Goal: Task Accomplishment & Management: Use online tool/utility

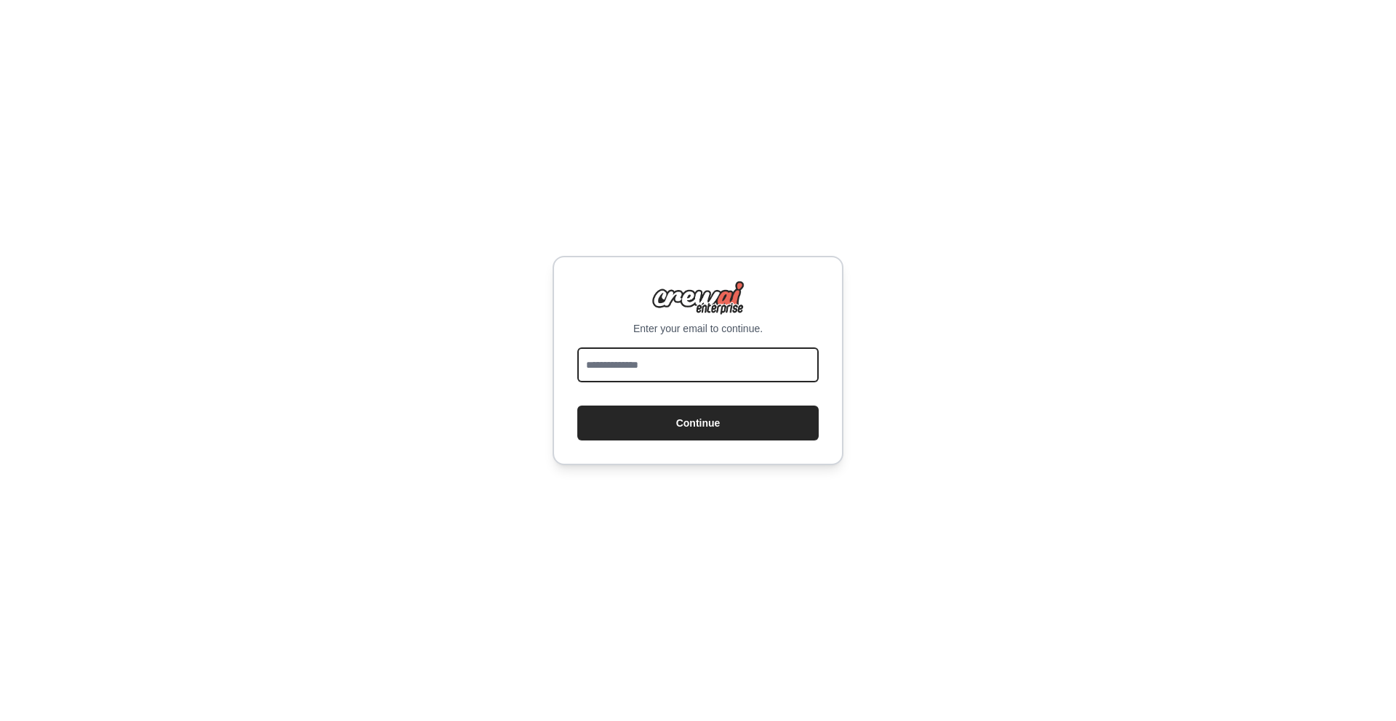
click at [637, 367] on input "email" at bounding box center [697, 364] width 241 height 35
type input "**********"
click at [701, 427] on button "Continue" at bounding box center [697, 423] width 241 height 35
click at [701, 430] on button "Continue" at bounding box center [697, 423] width 241 height 35
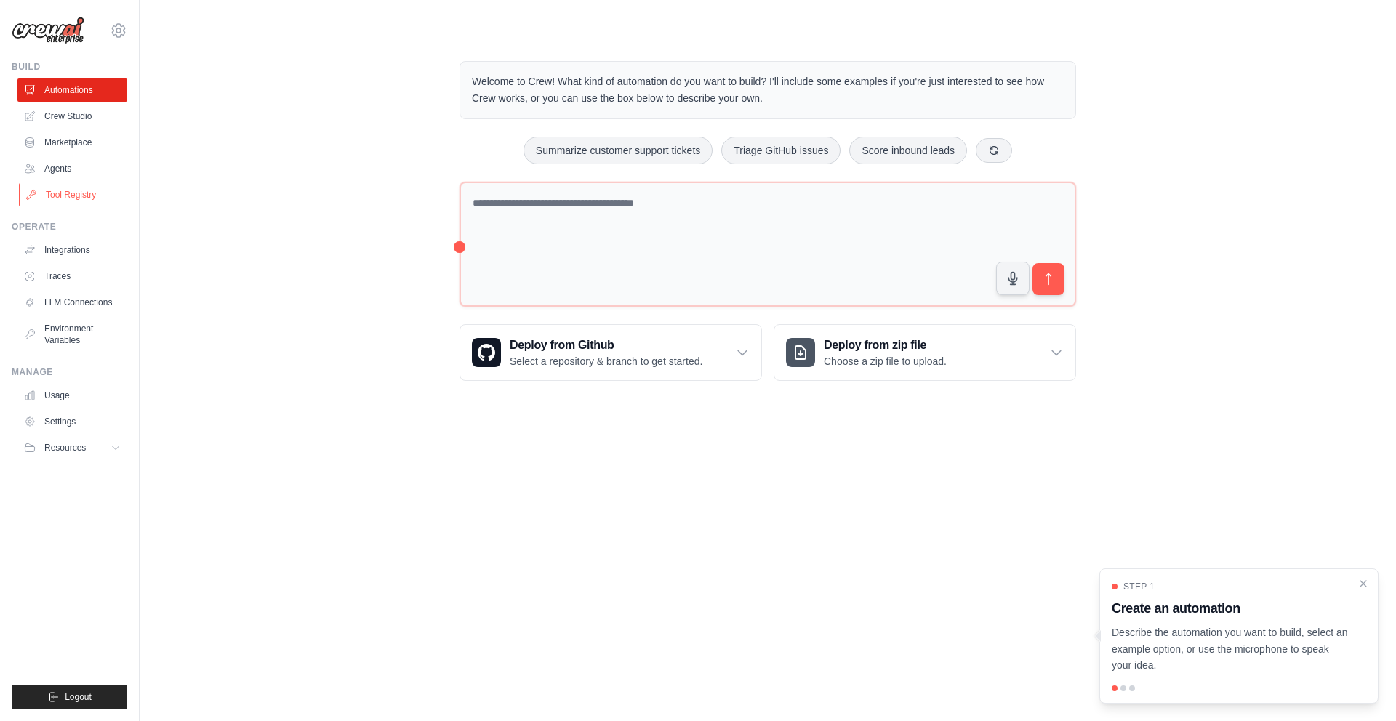
click at [78, 190] on link "Tool Registry" at bounding box center [74, 194] width 110 height 23
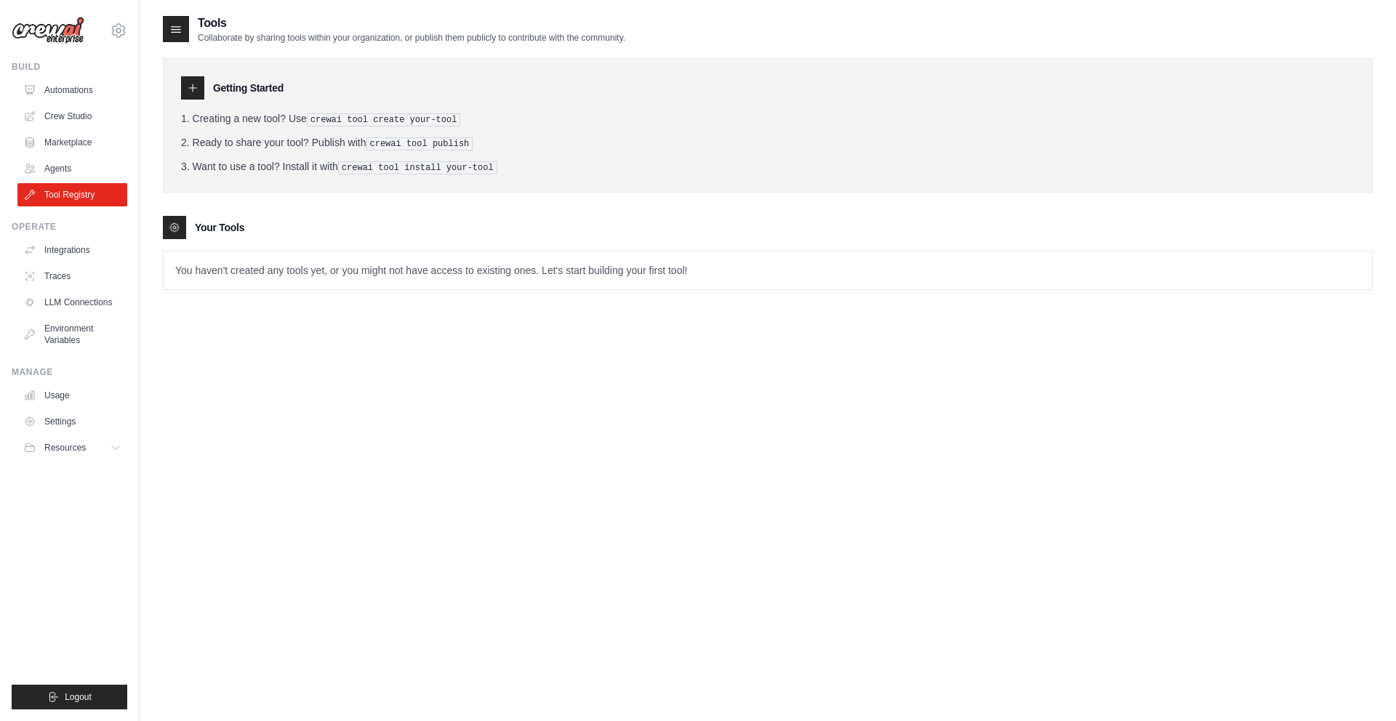
click at [332, 121] on pre "crewai tool create your-tool" at bounding box center [384, 119] width 154 height 13
click at [78, 118] on link "Crew Studio" at bounding box center [74, 116] width 110 height 23
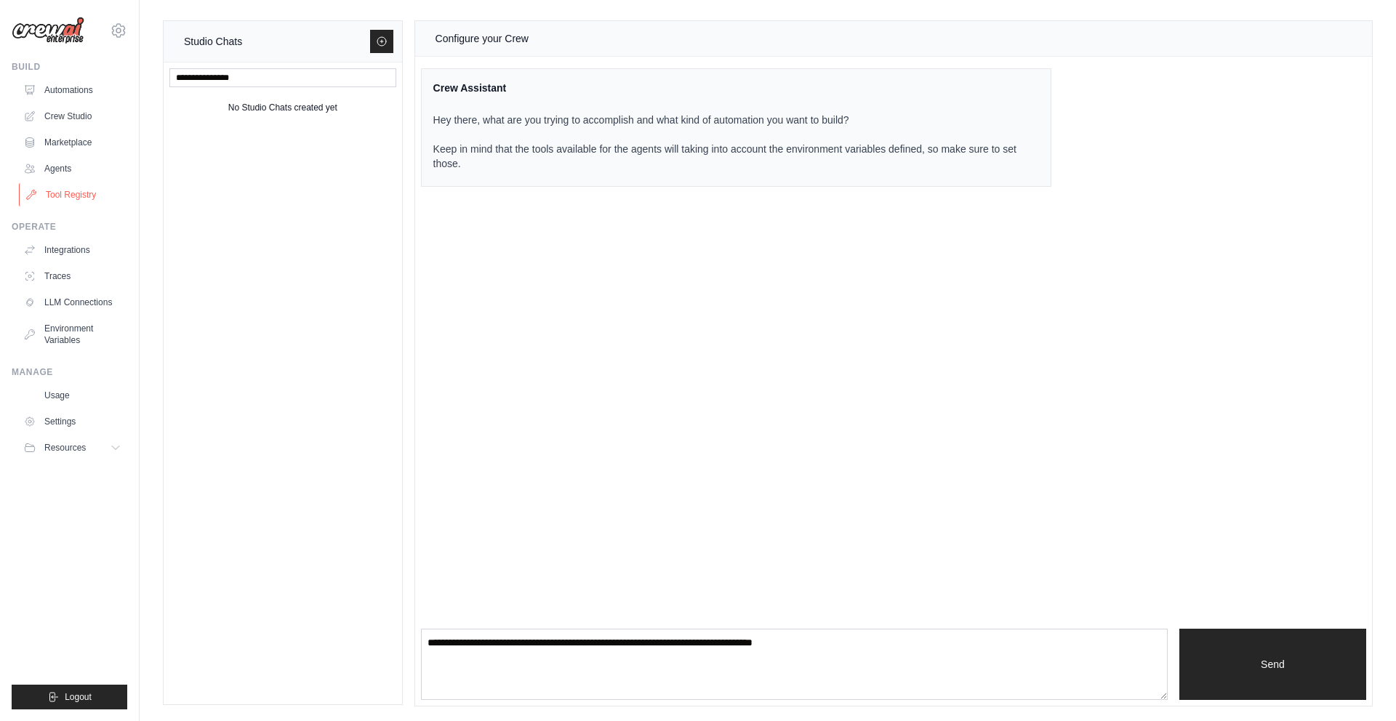
click at [76, 198] on link "Tool Registry" at bounding box center [74, 194] width 110 height 23
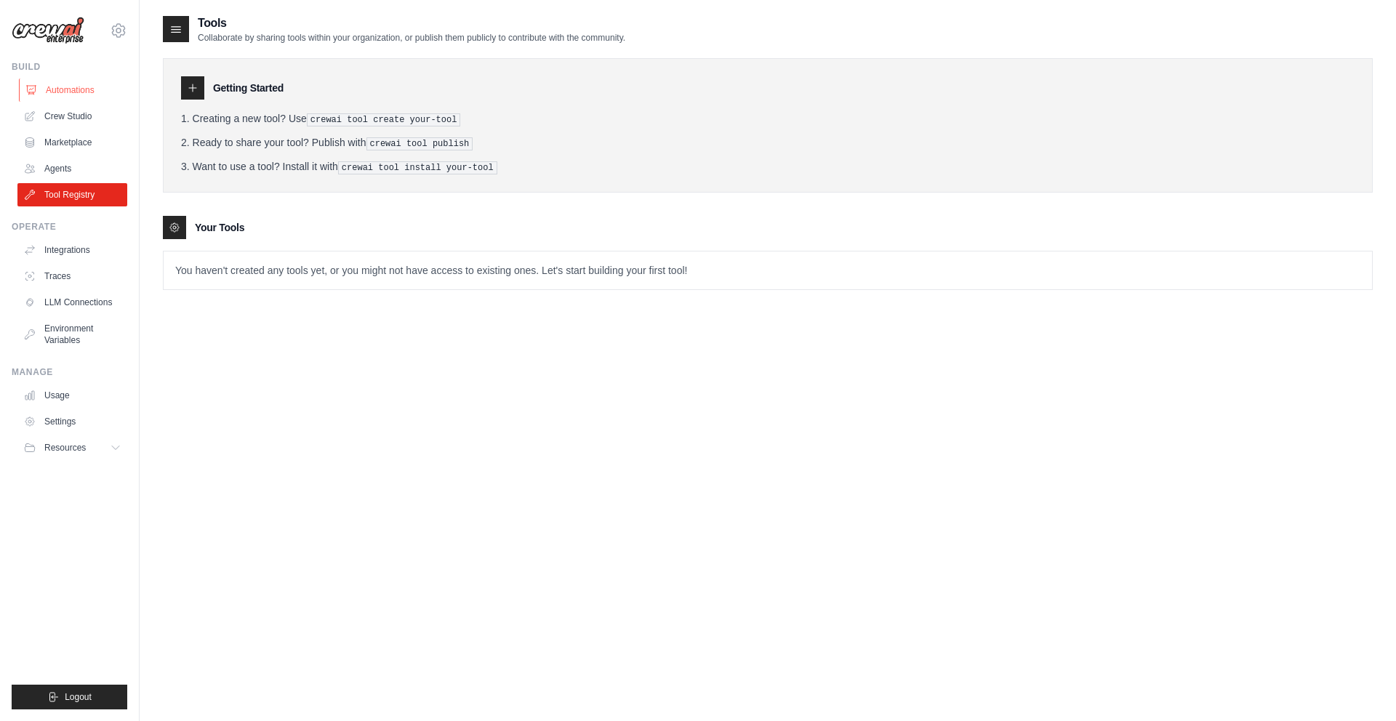
click at [65, 96] on link "Automations" at bounding box center [74, 90] width 110 height 23
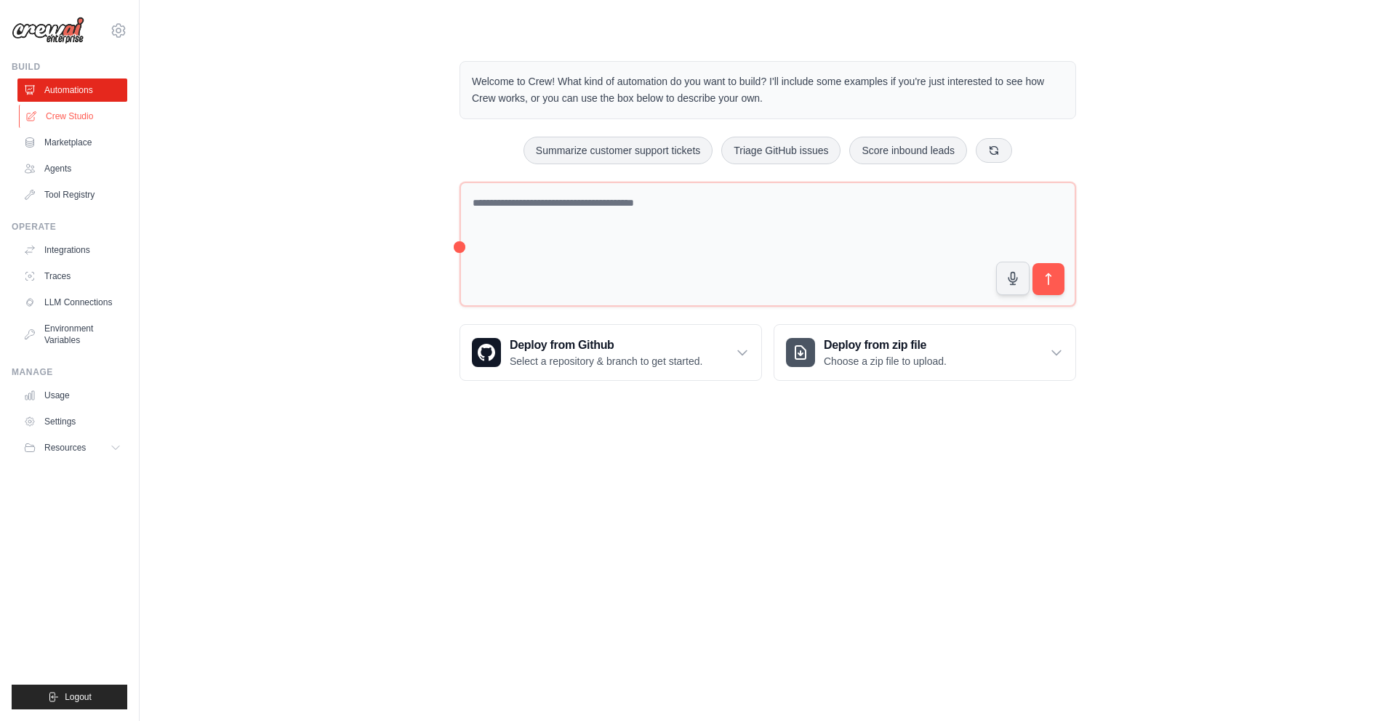
click at [61, 117] on link "Crew Studio" at bounding box center [74, 116] width 110 height 23
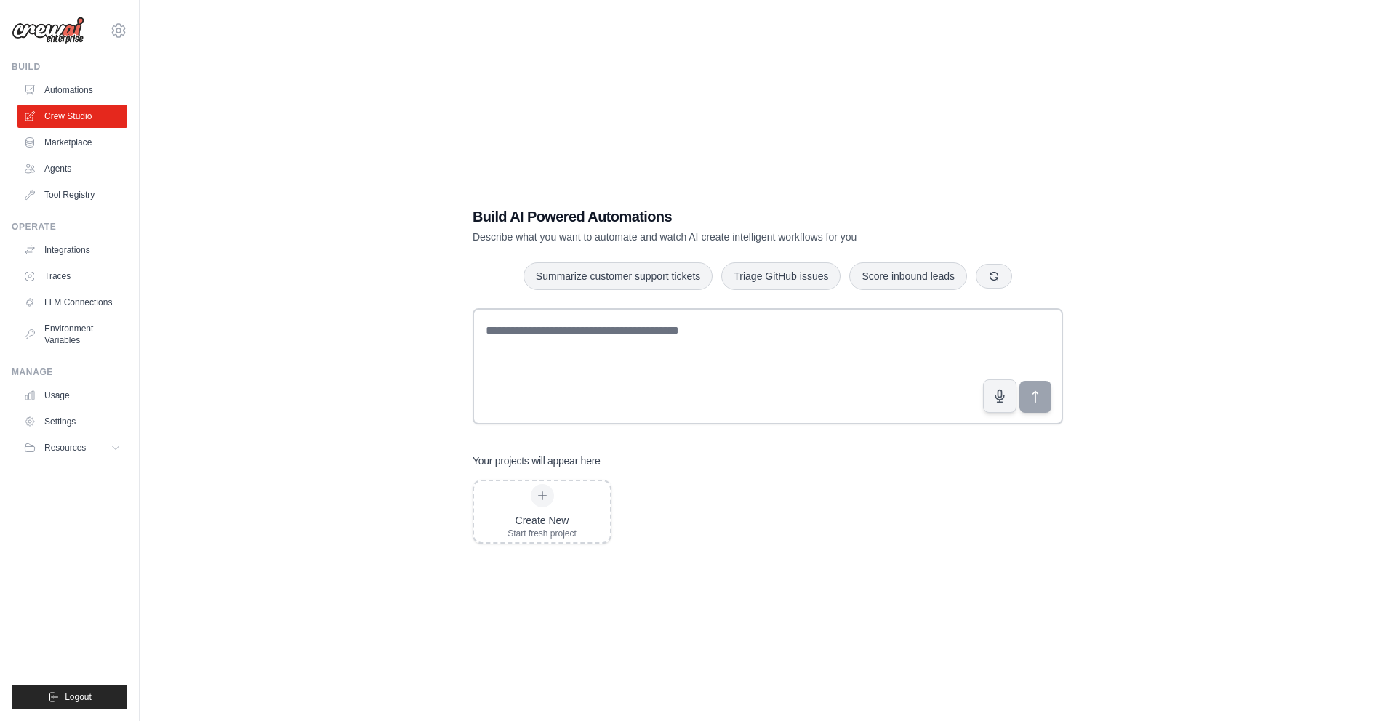
click at [66, 93] on link "Automations" at bounding box center [72, 90] width 110 height 23
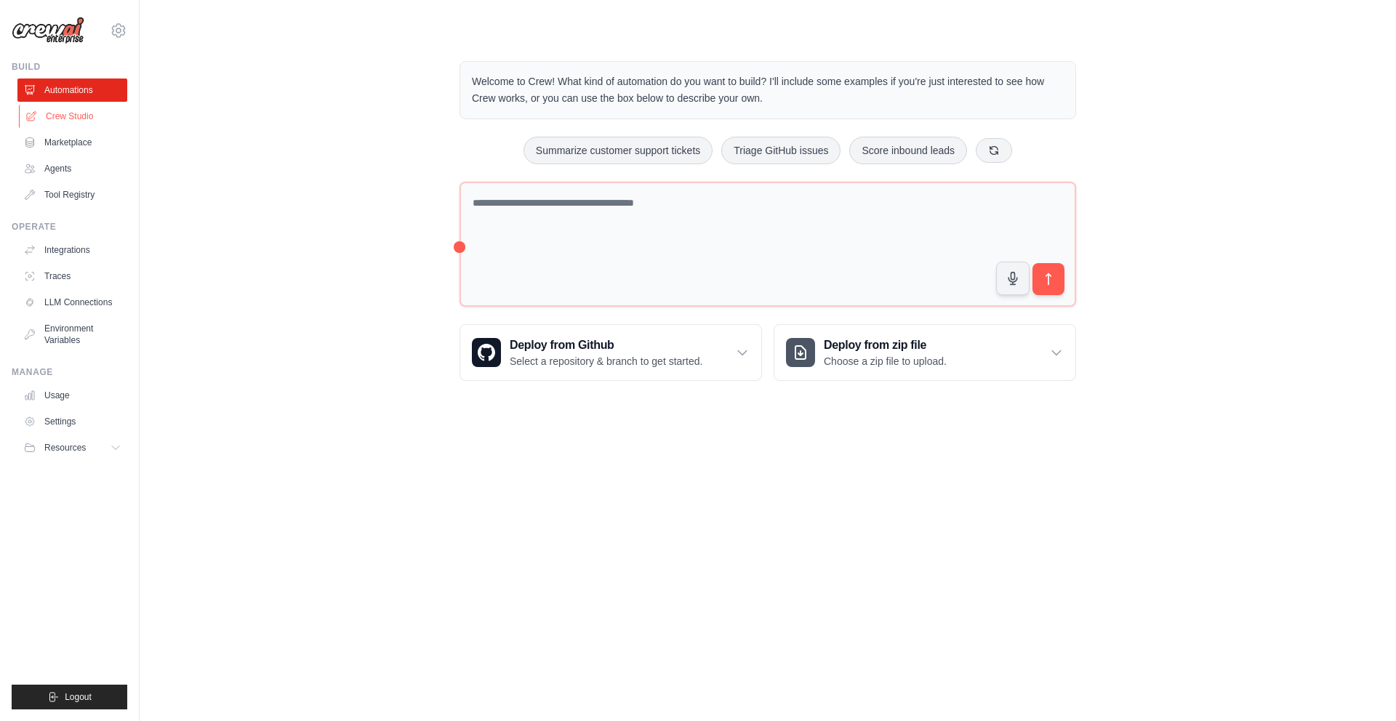
click at [65, 116] on link "Crew Studio" at bounding box center [74, 116] width 110 height 23
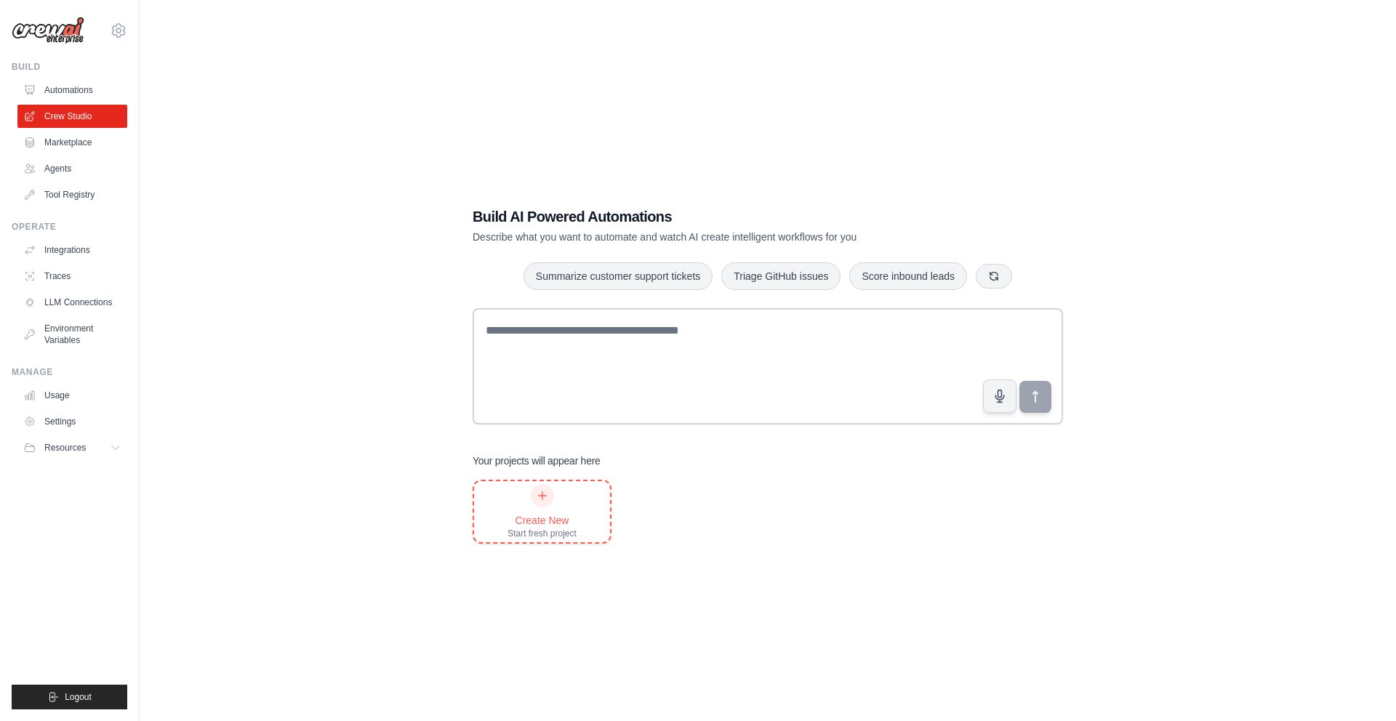
click at [539, 505] on div at bounding box center [542, 495] width 23 height 23
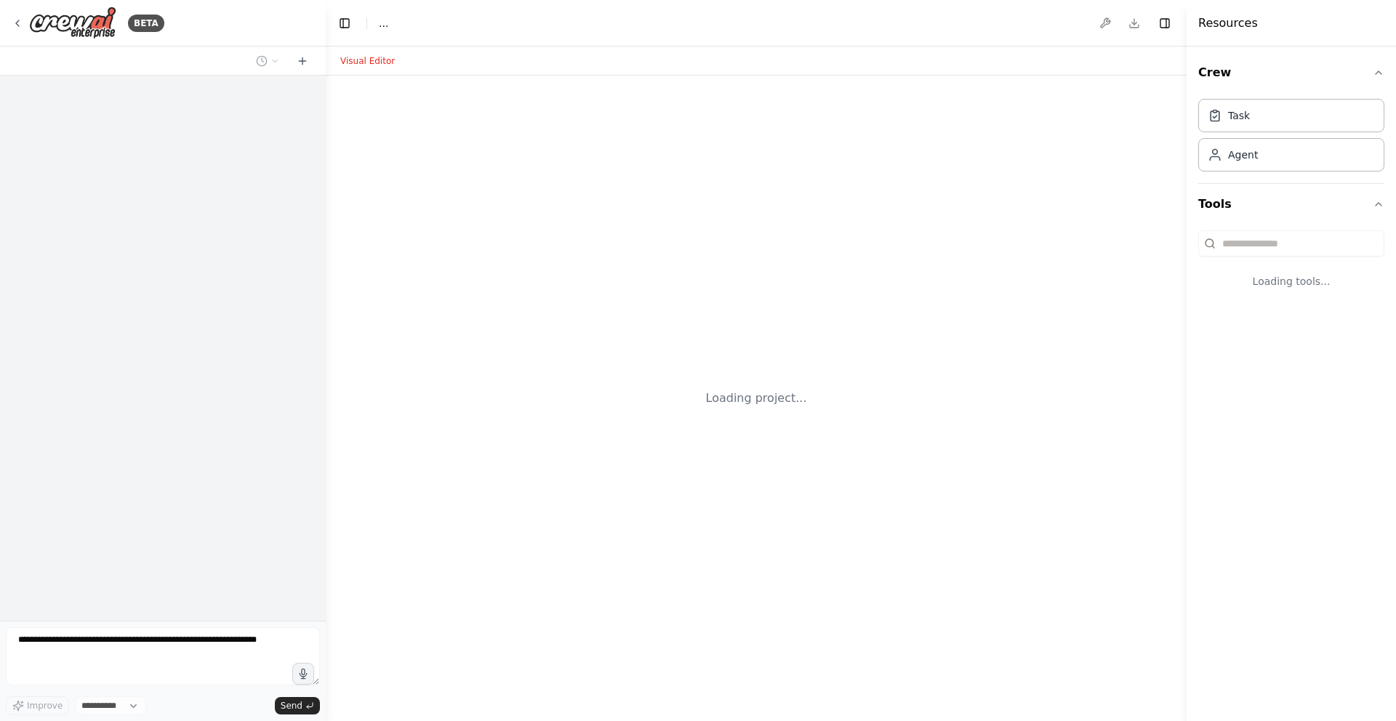
select select "****"
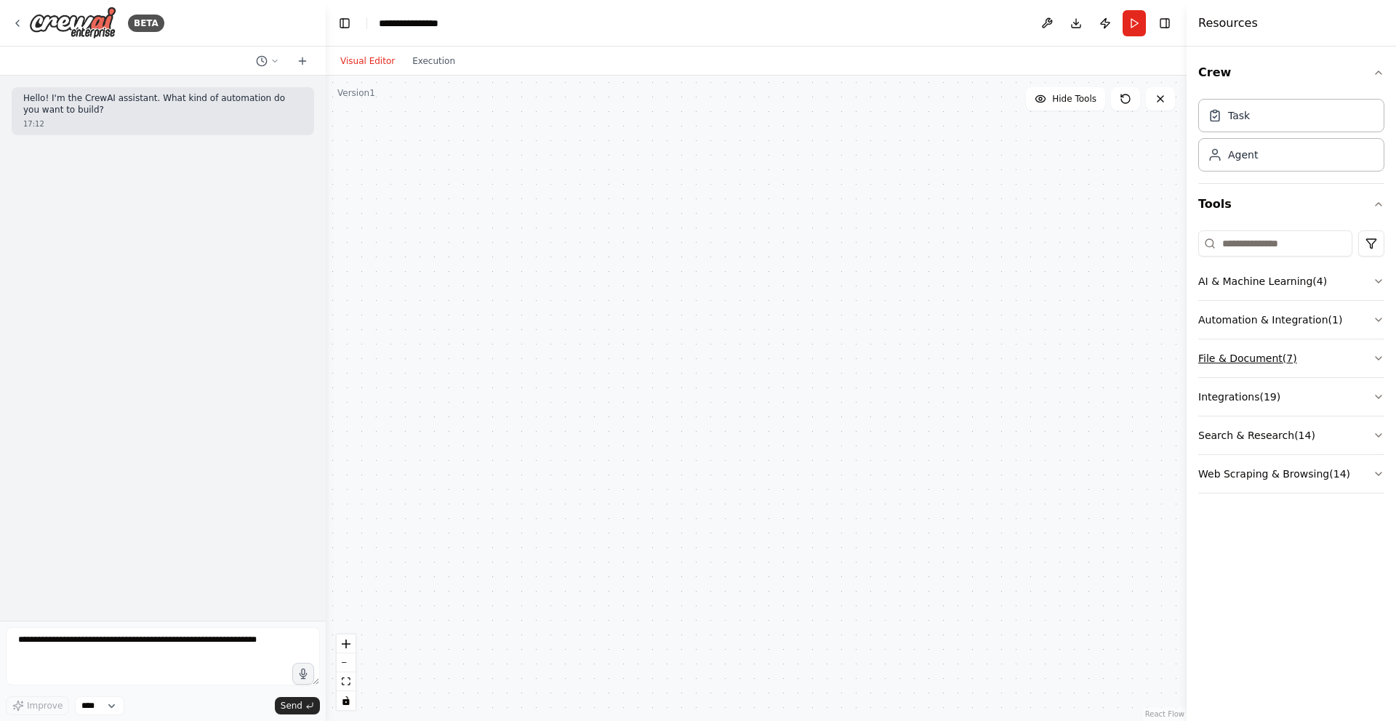
click at [1261, 360] on button "File & Document ( 7 )" at bounding box center [1291, 358] width 186 height 38
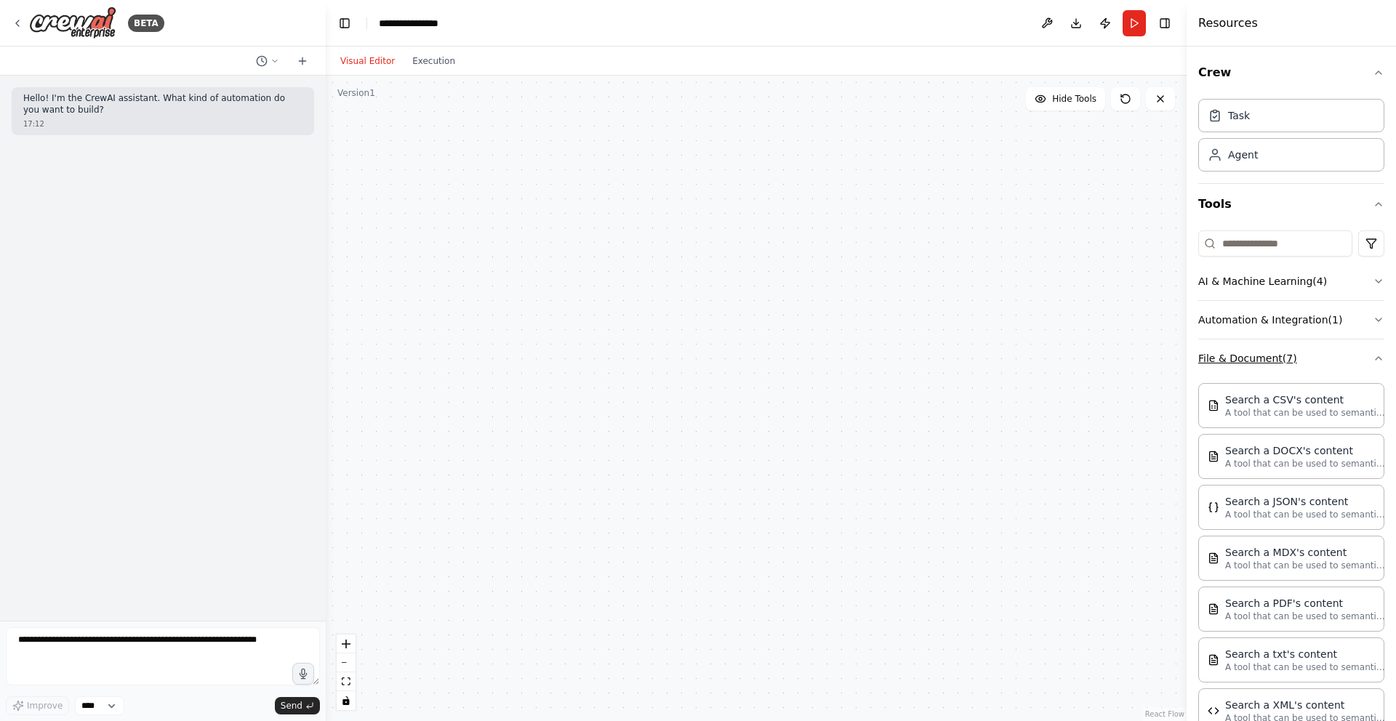
click at [1261, 360] on button "File & Document ( 7 )" at bounding box center [1291, 358] width 186 height 38
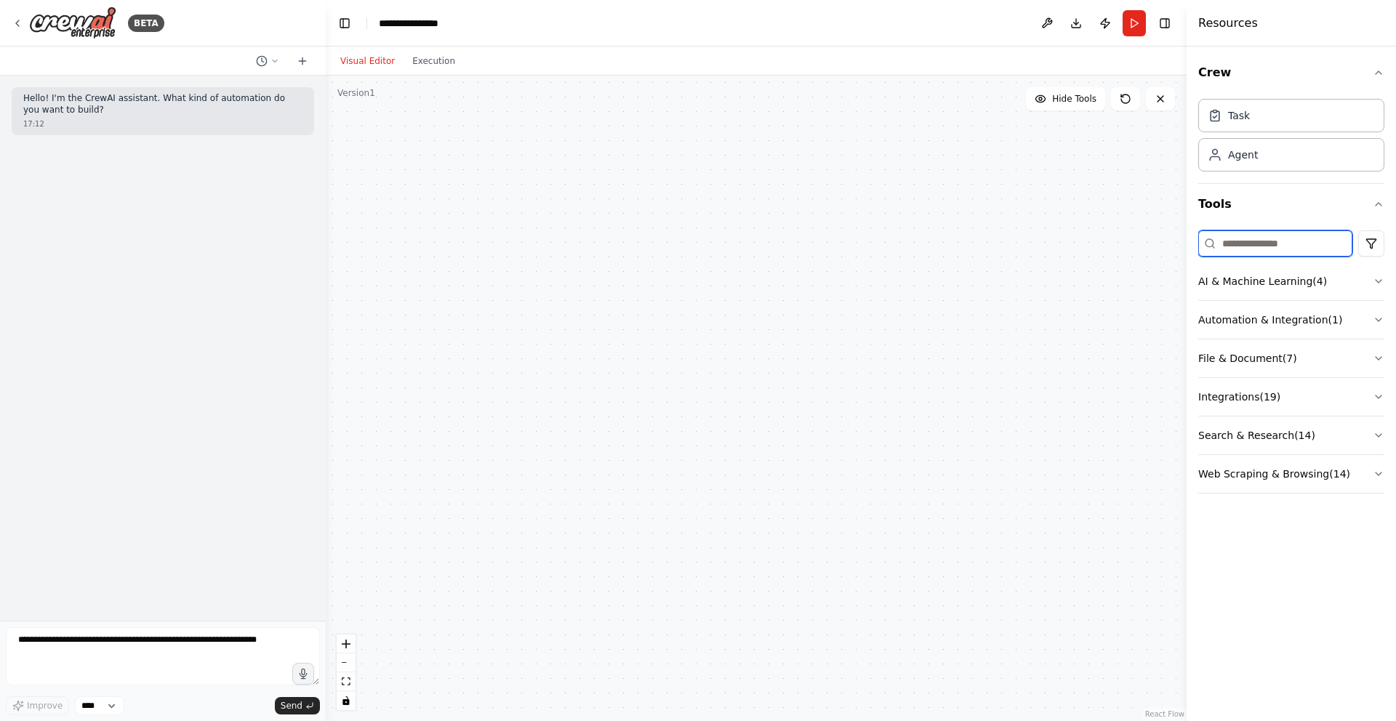
click at [1252, 245] on input at bounding box center [1275, 243] width 154 height 26
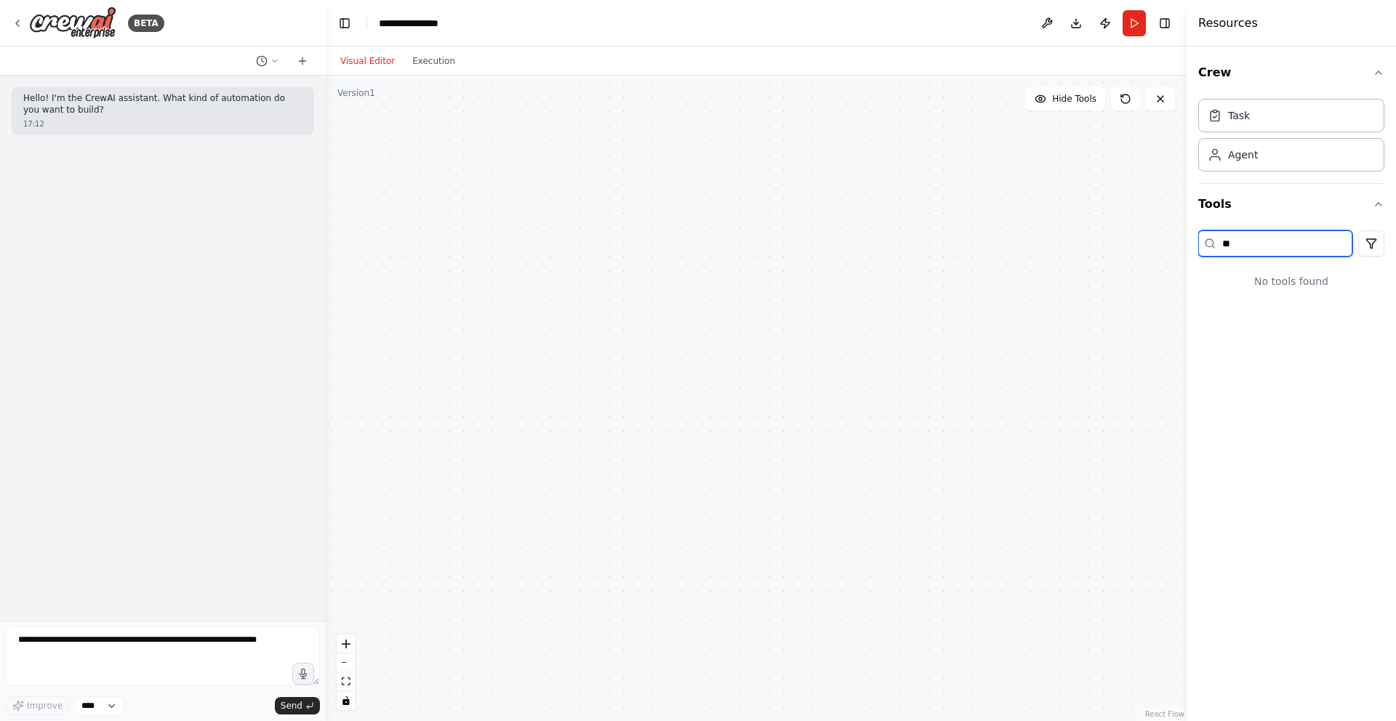
type input "*"
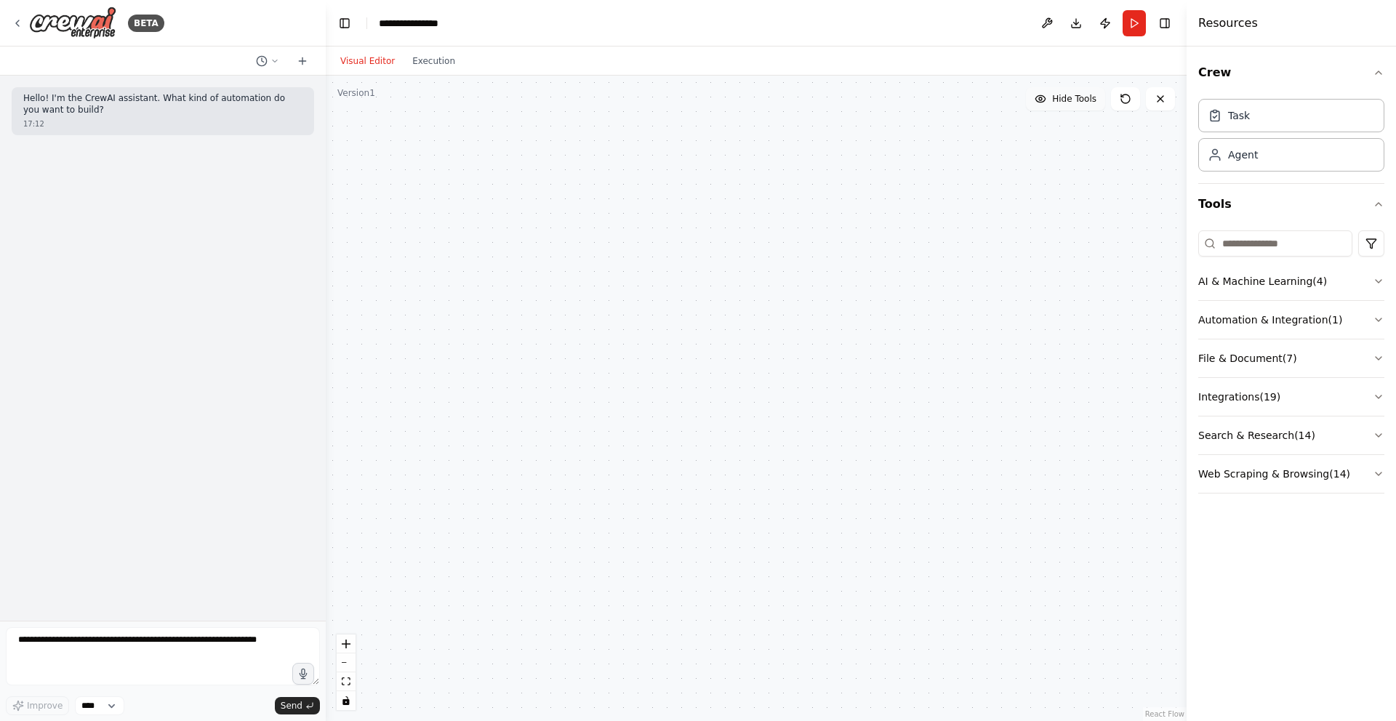
click at [1052, 100] on span "Hide Tools" at bounding box center [1074, 99] width 44 height 12
click at [1052, 100] on span "Show Tools" at bounding box center [1072, 99] width 48 height 12
click at [430, 62] on button "Execution" at bounding box center [433, 60] width 60 height 17
click at [380, 55] on button "Visual Editor" at bounding box center [367, 60] width 72 height 17
click at [1263, 278] on button "AI & Machine Learning ( 4 )" at bounding box center [1291, 281] width 186 height 38
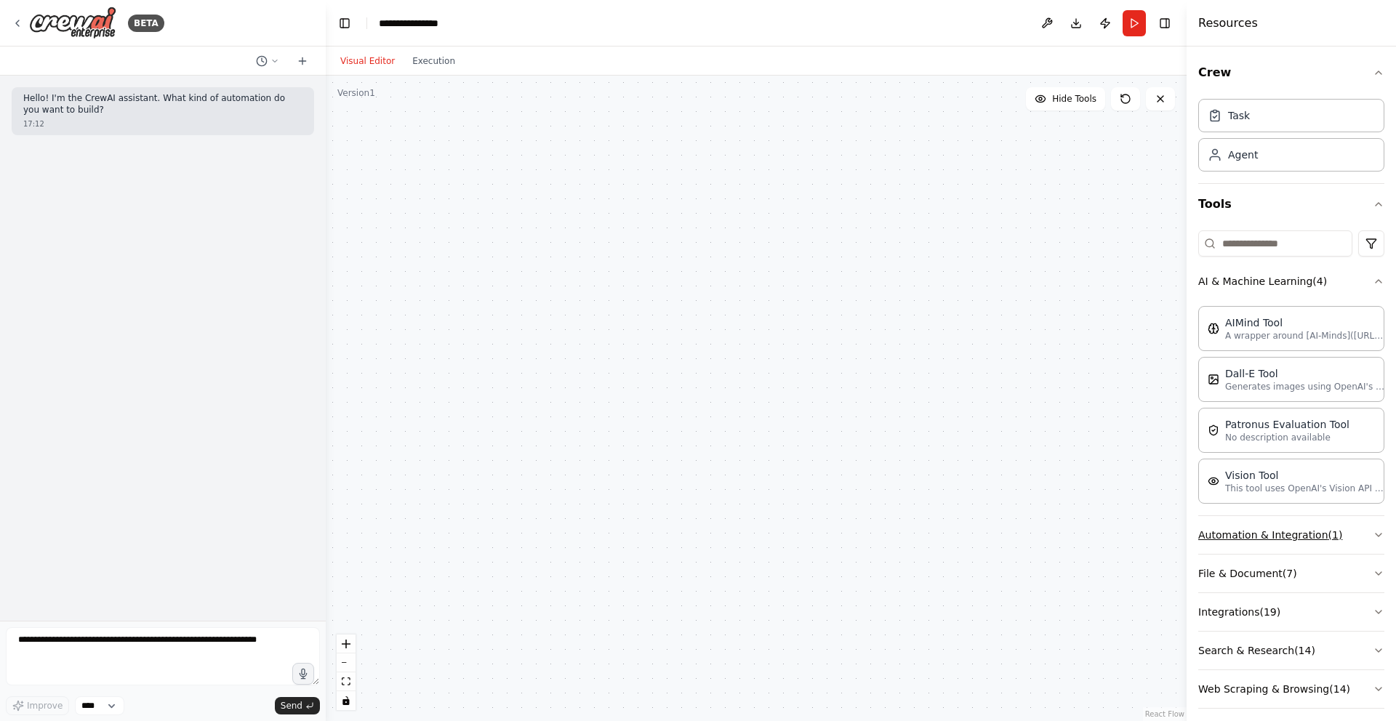
click at [1286, 535] on button "Automation & Integration ( 1 )" at bounding box center [1291, 535] width 186 height 38
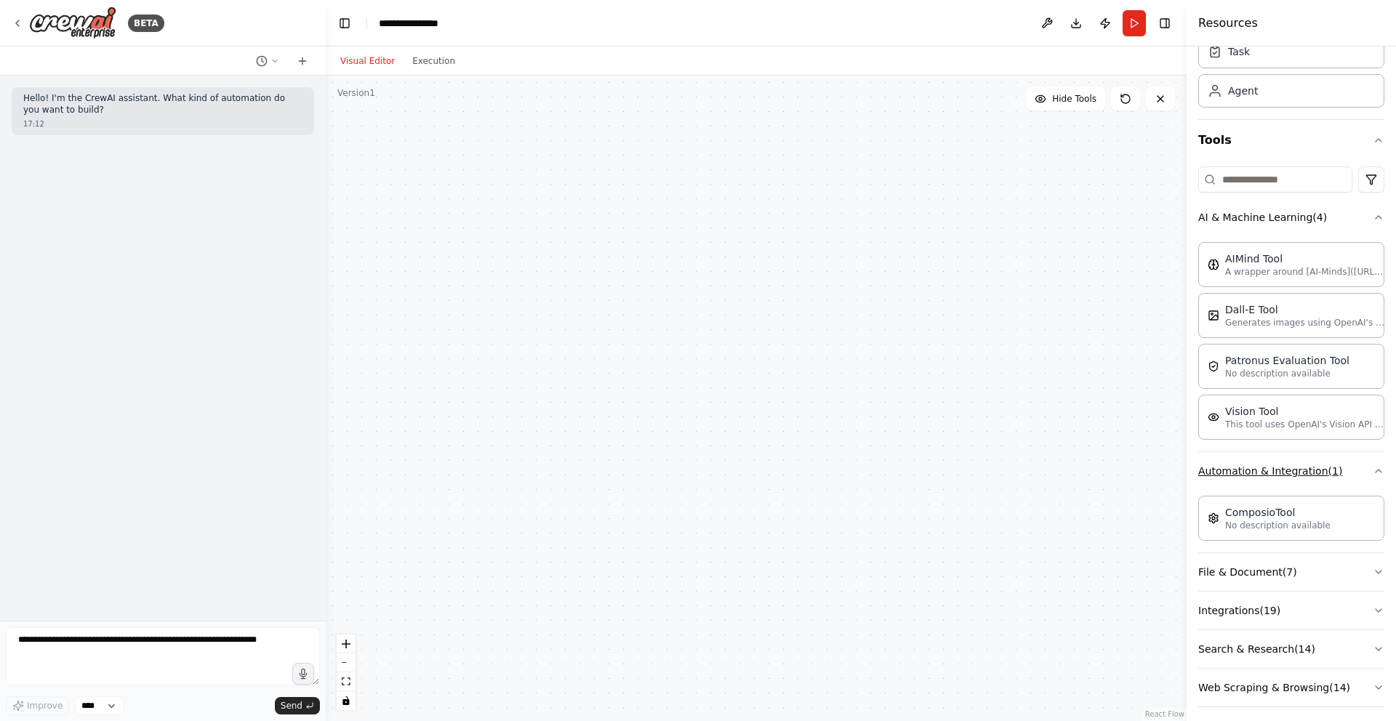
scroll to position [73, 0]
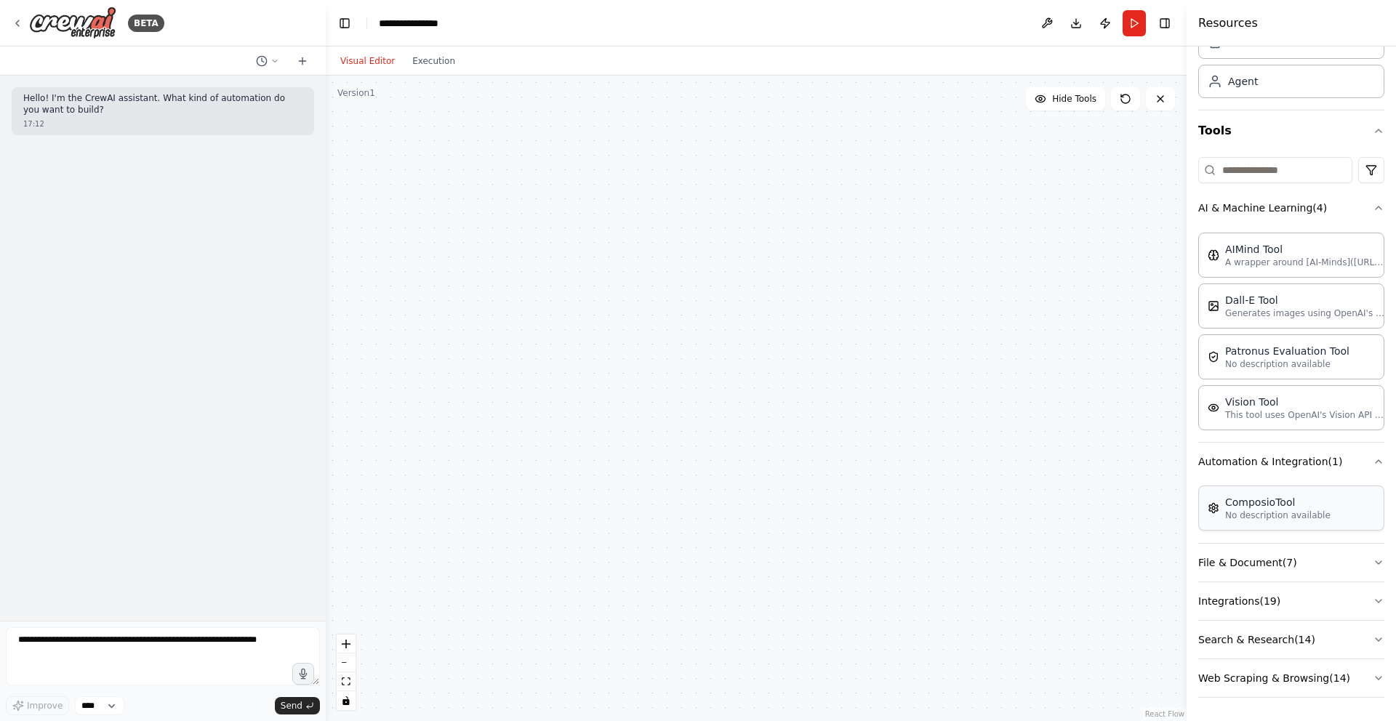
click at [1265, 513] on p "No description available" at bounding box center [1277, 516] width 105 height 12
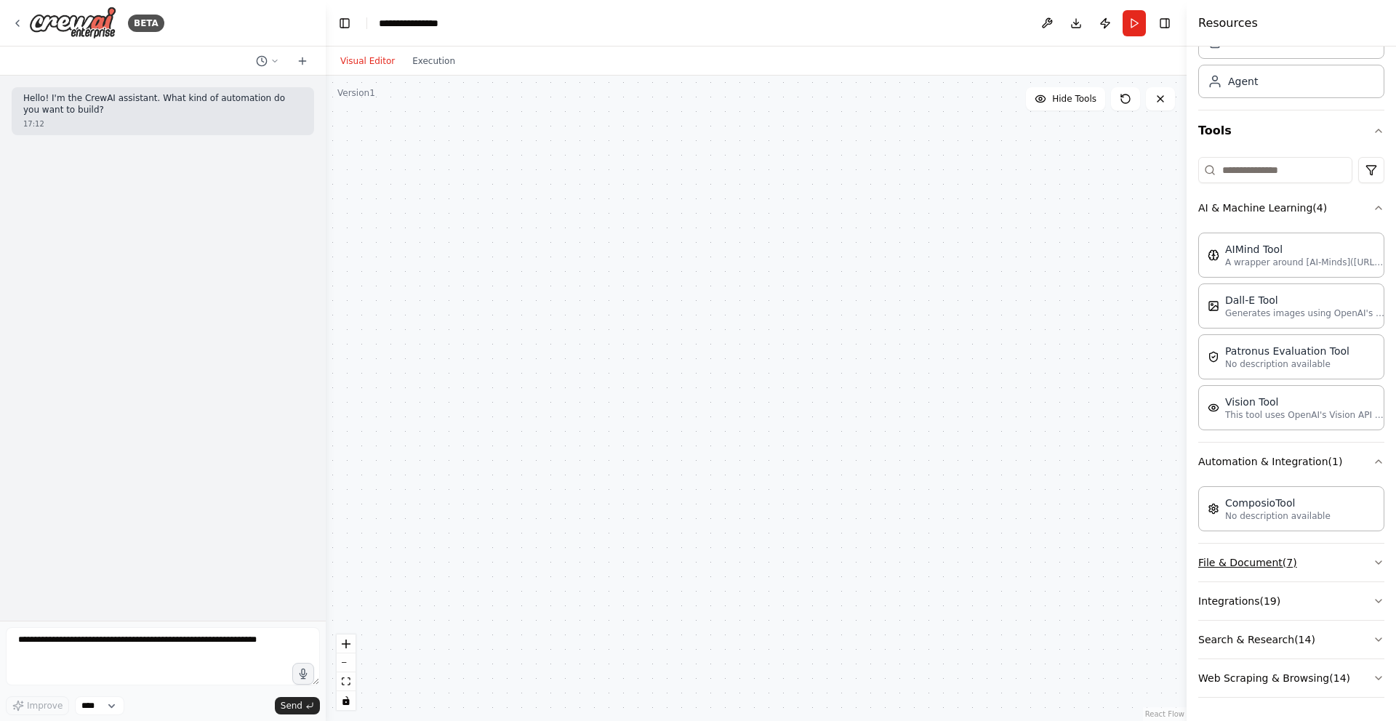
click at [1244, 561] on button "File & Document ( 7 )" at bounding box center [1291, 563] width 186 height 38
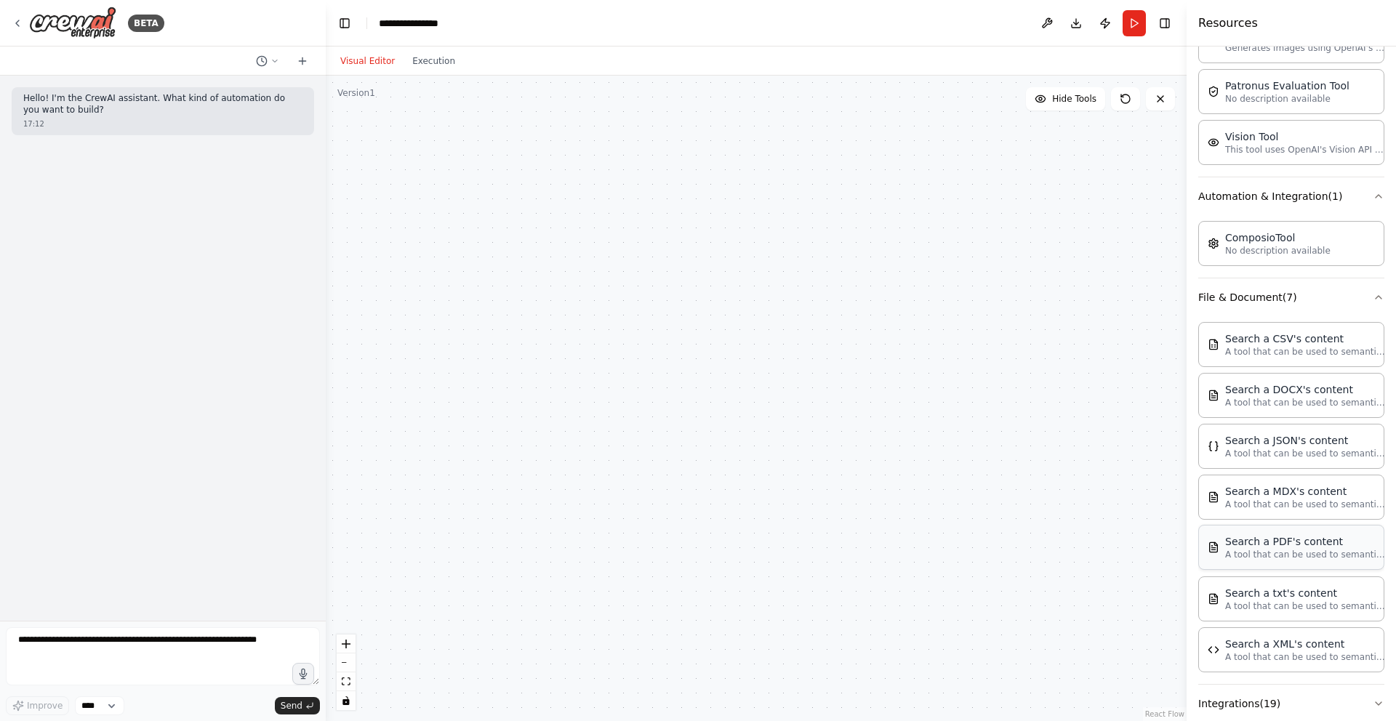
scroll to position [441, 0]
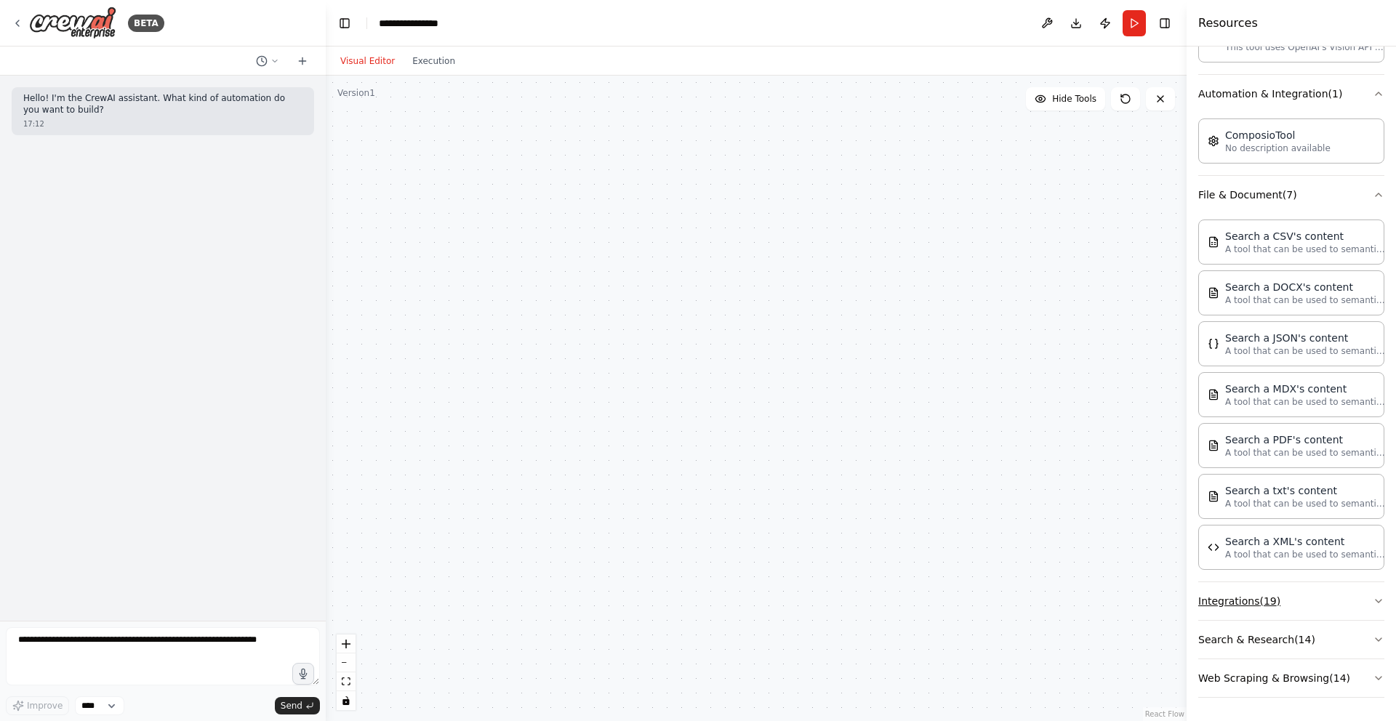
click at [1247, 603] on button "Integrations ( 19 )" at bounding box center [1291, 601] width 186 height 38
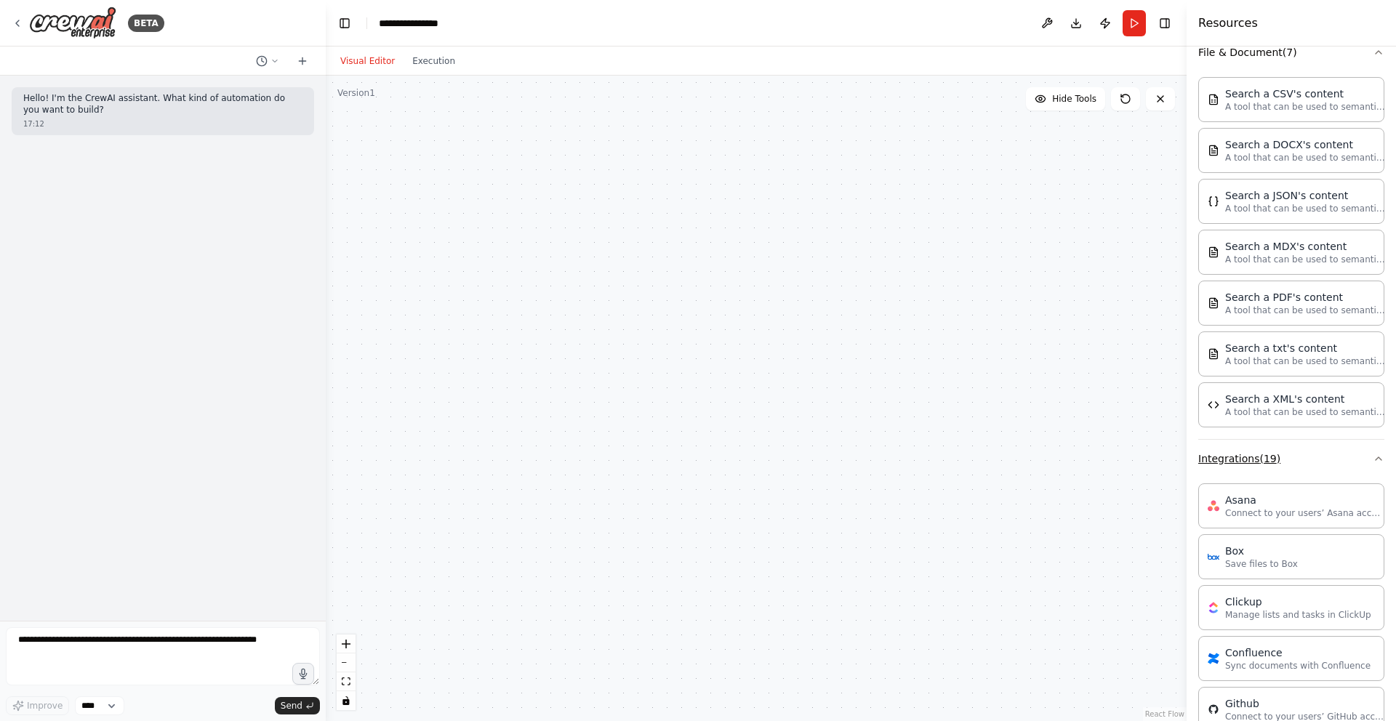
scroll to position [654, 0]
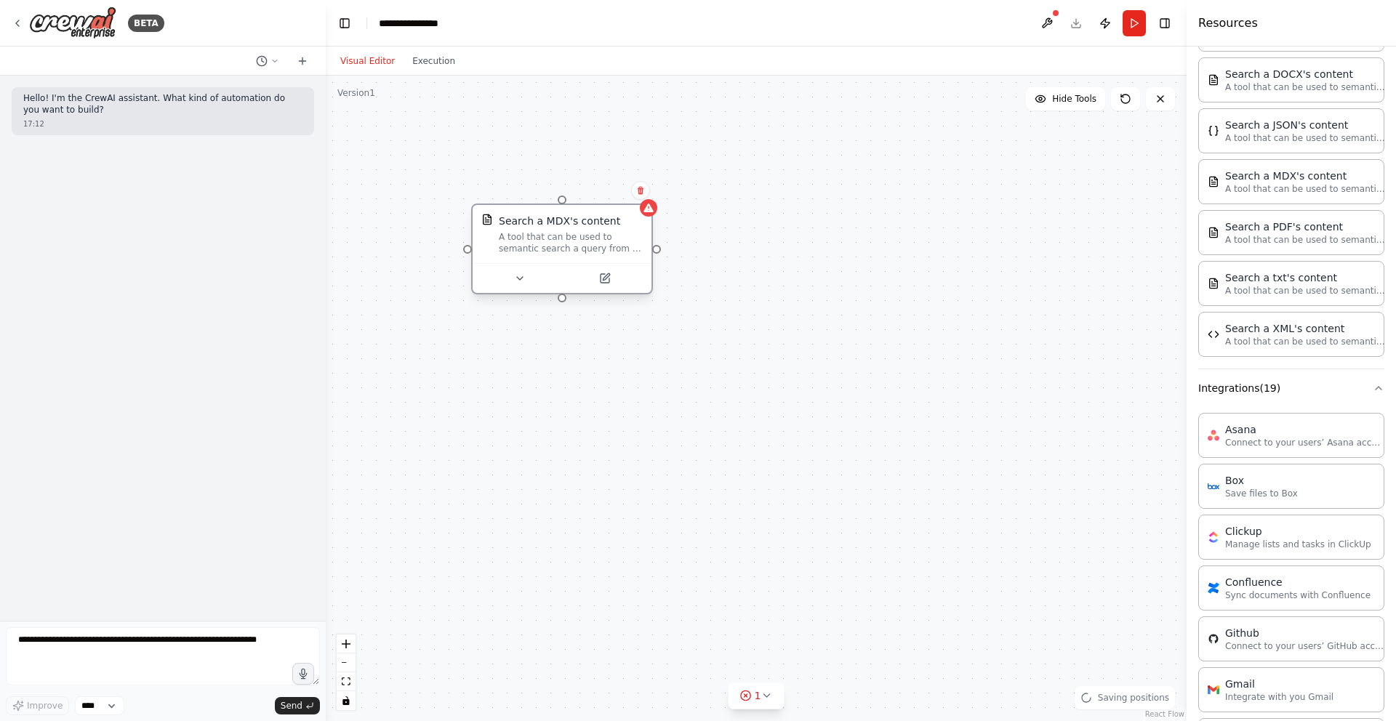
drag, startPoint x: 710, startPoint y: 254, endPoint x: 552, endPoint y: 238, distance: 158.5
click at [552, 238] on div "A tool that can be used to semantic search a query from a MDX's content." at bounding box center [571, 242] width 144 height 23
click at [578, 283] on icon at bounding box center [576, 279] width 12 height 12
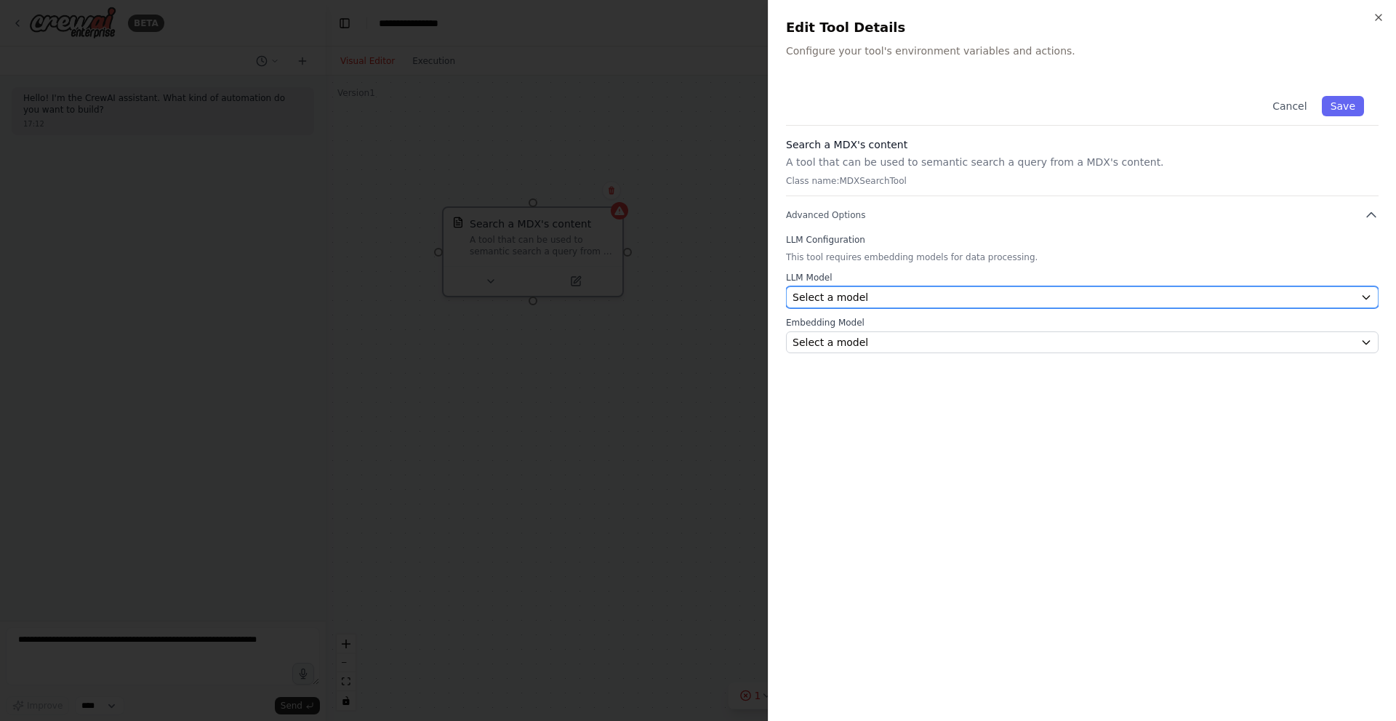
click at [958, 297] on div "Select a model" at bounding box center [1073, 297] width 562 height 15
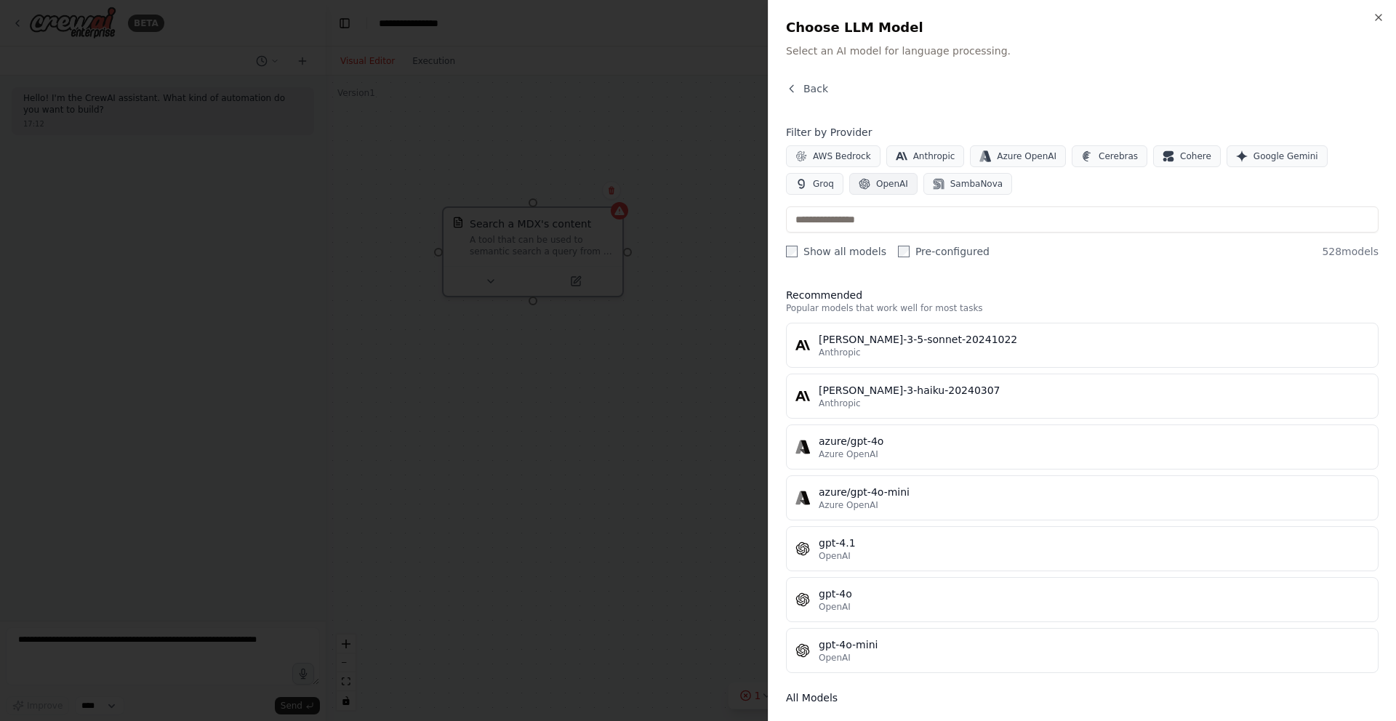
click at [876, 185] on span "OpenAI" at bounding box center [892, 184] width 32 height 12
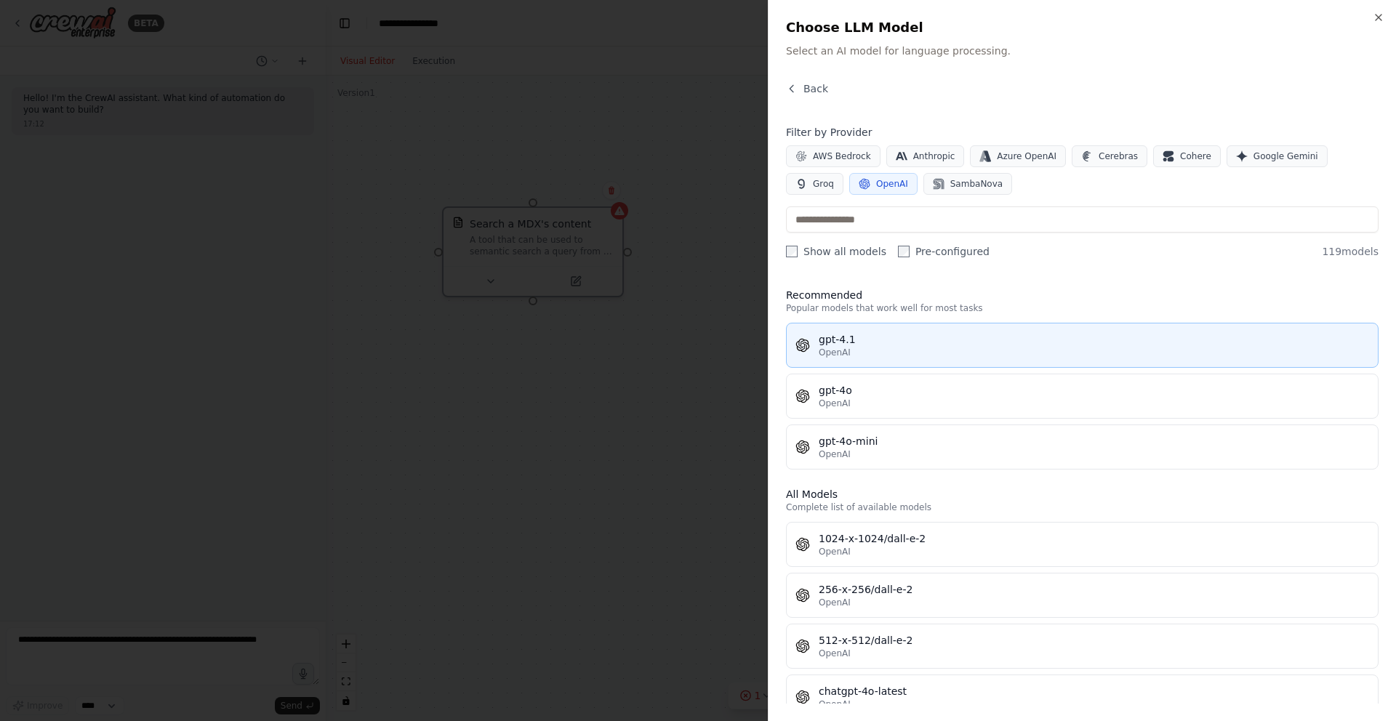
click at [849, 353] on div "OpenAI" at bounding box center [1093, 353] width 550 height 12
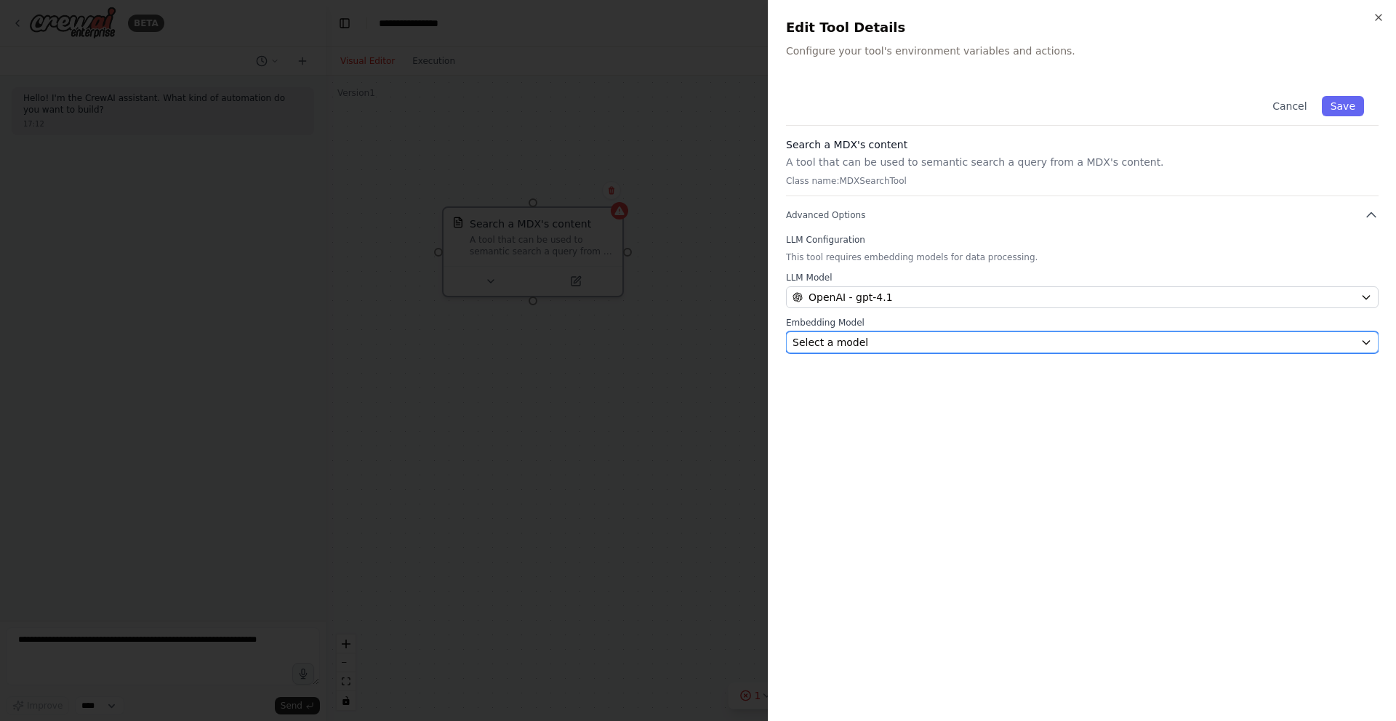
click at [1020, 336] on div "Select a model" at bounding box center [1073, 342] width 562 height 15
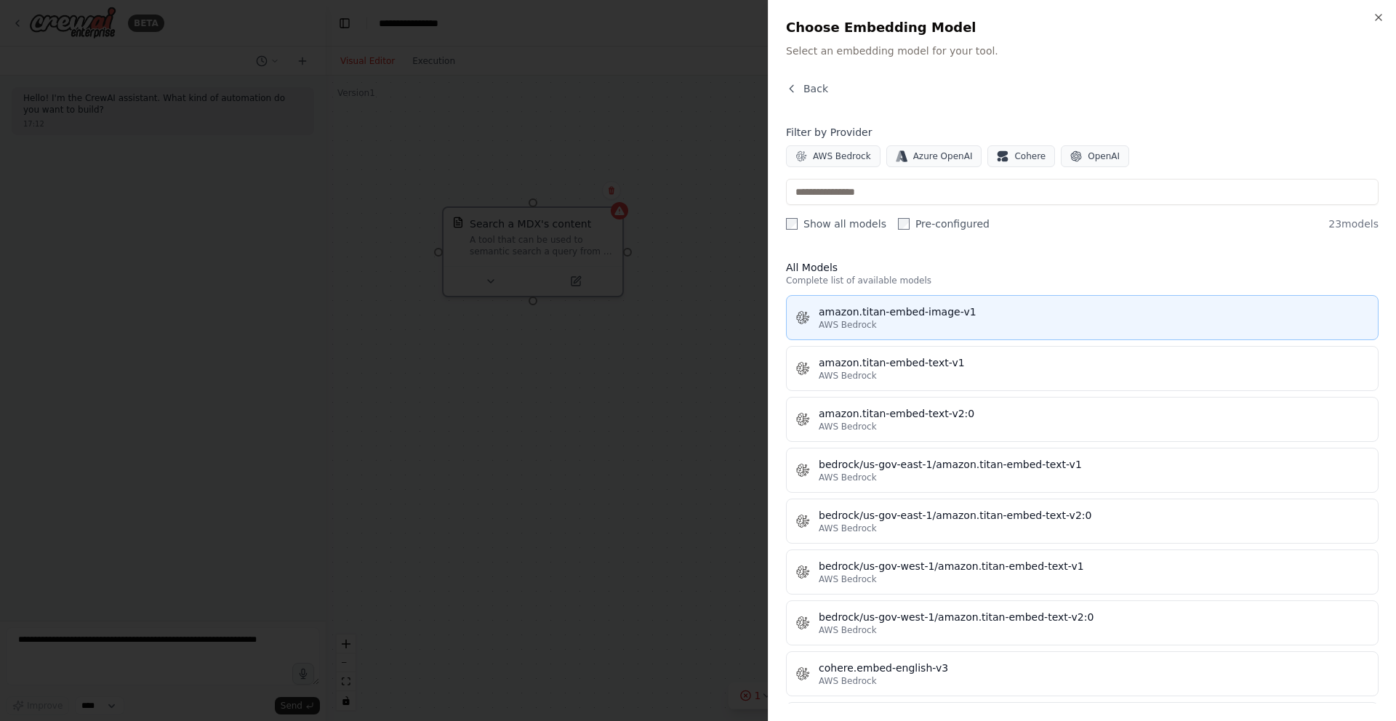
click at [905, 326] on div "AWS Bedrock" at bounding box center [1093, 325] width 550 height 12
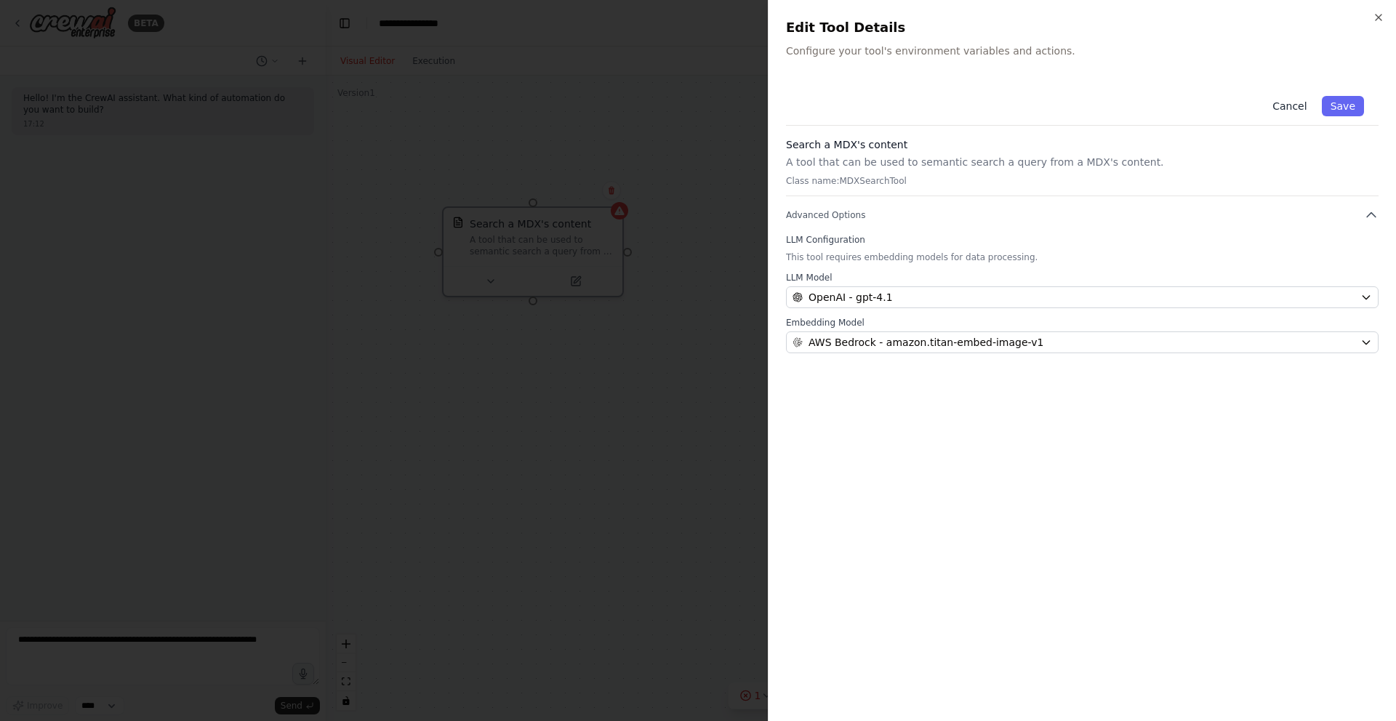
click at [1289, 109] on button "Cancel" at bounding box center [1289, 106] width 52 height 20
